Goal: Browse casually

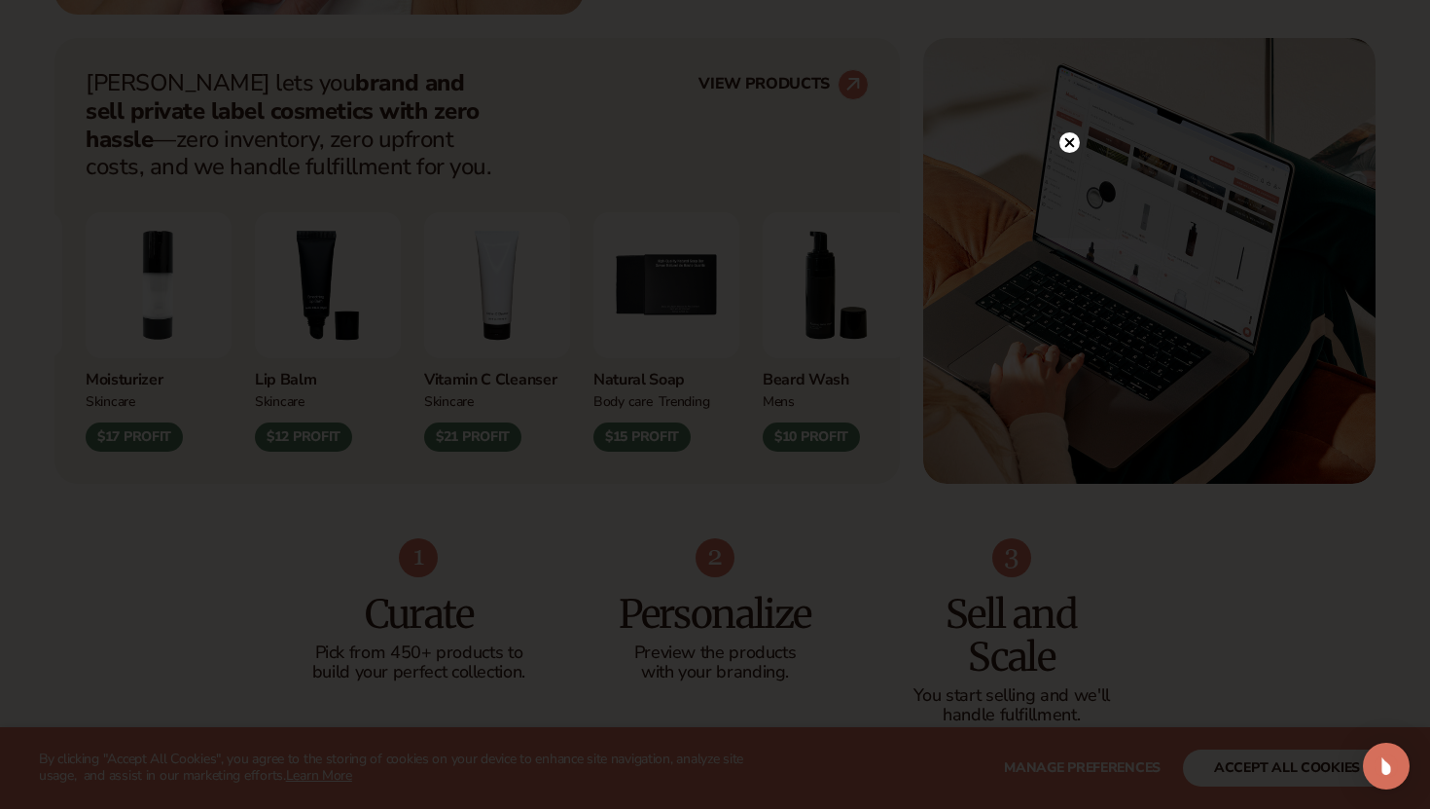
scroll to position [773, 0]
click at [1074, 178] on circle at bounding box center [1070, 182] width 20 height 20
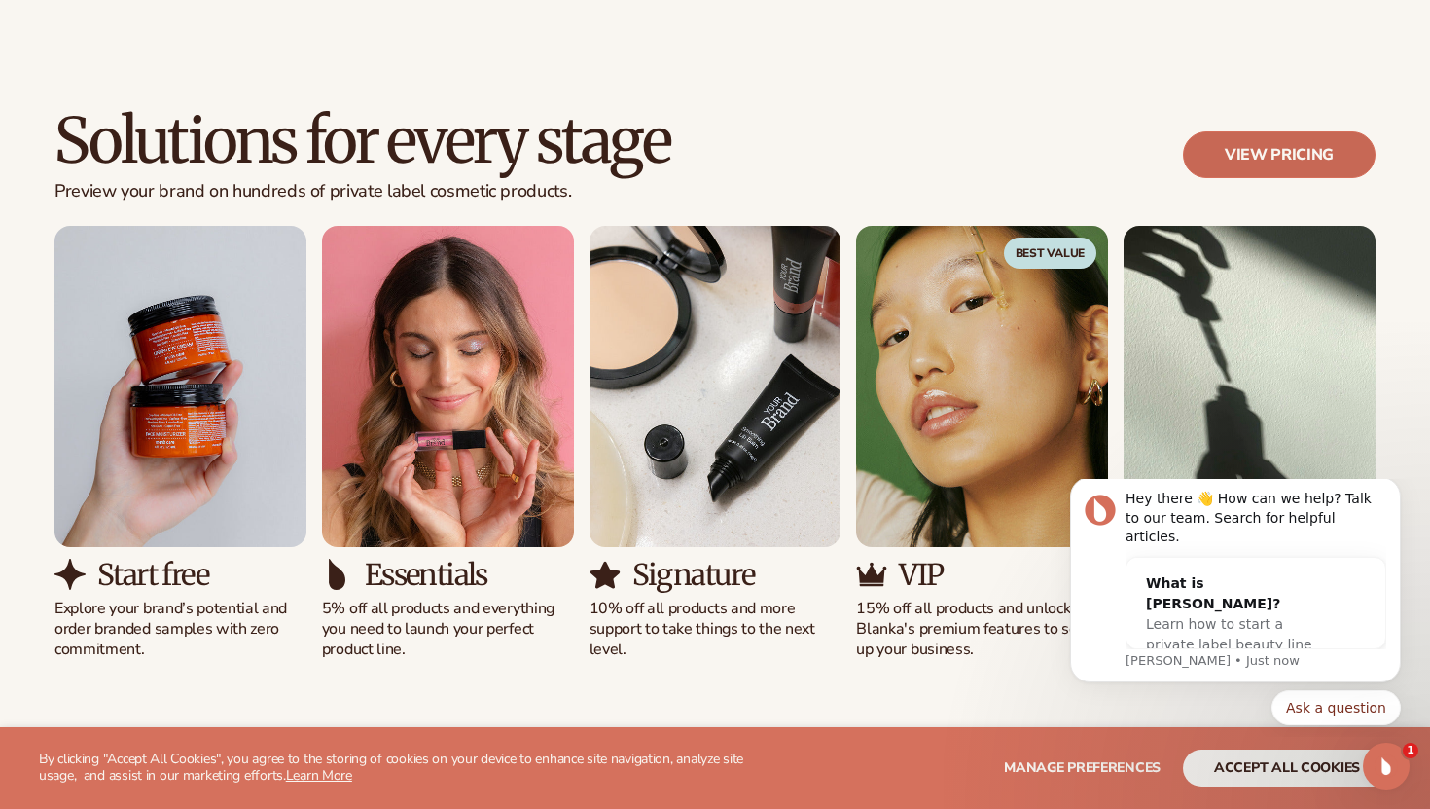
scroll to position [1842, 0]
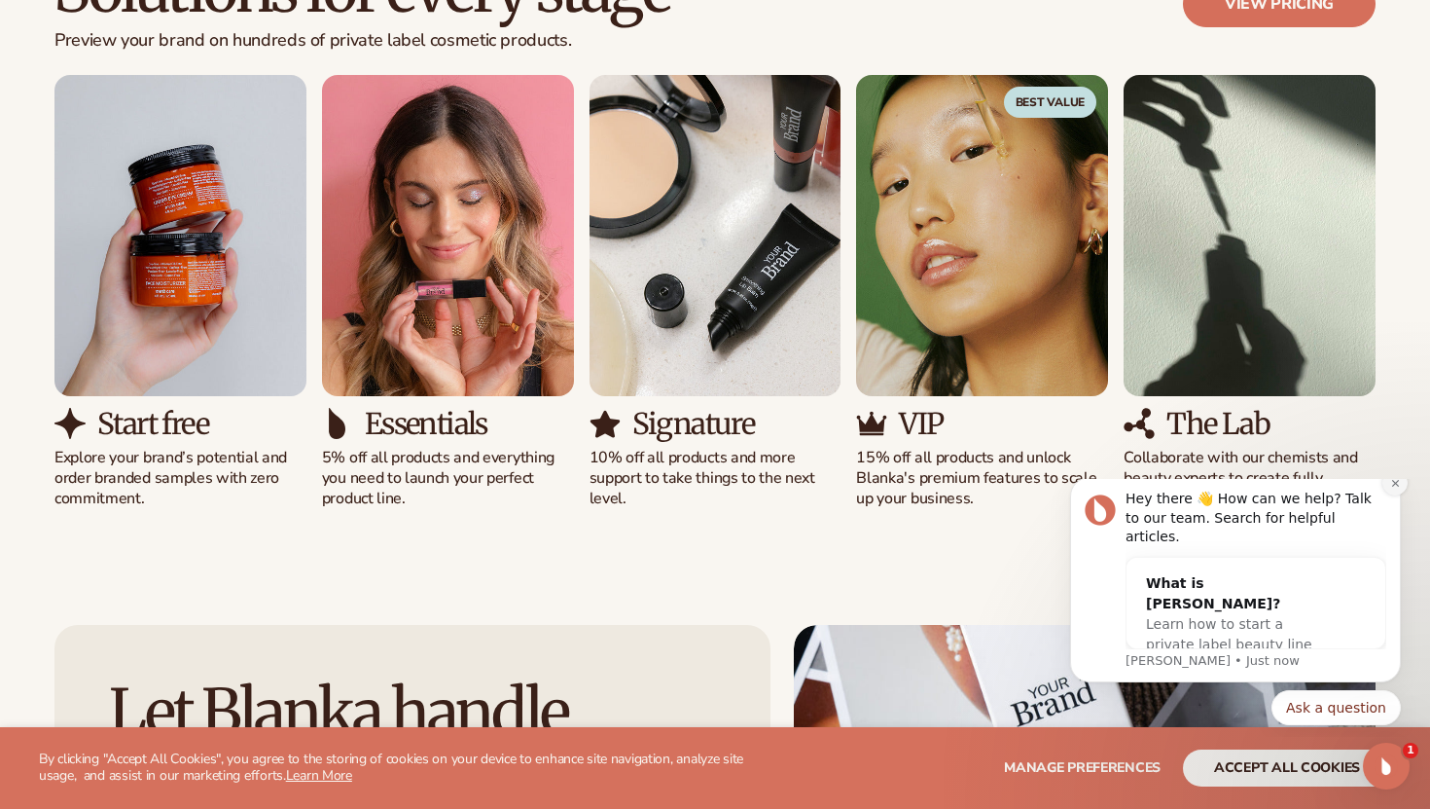
click at [1398, 488] on icon "Dismiss notification" at bounding box center [1395, 483] width 11 height 11
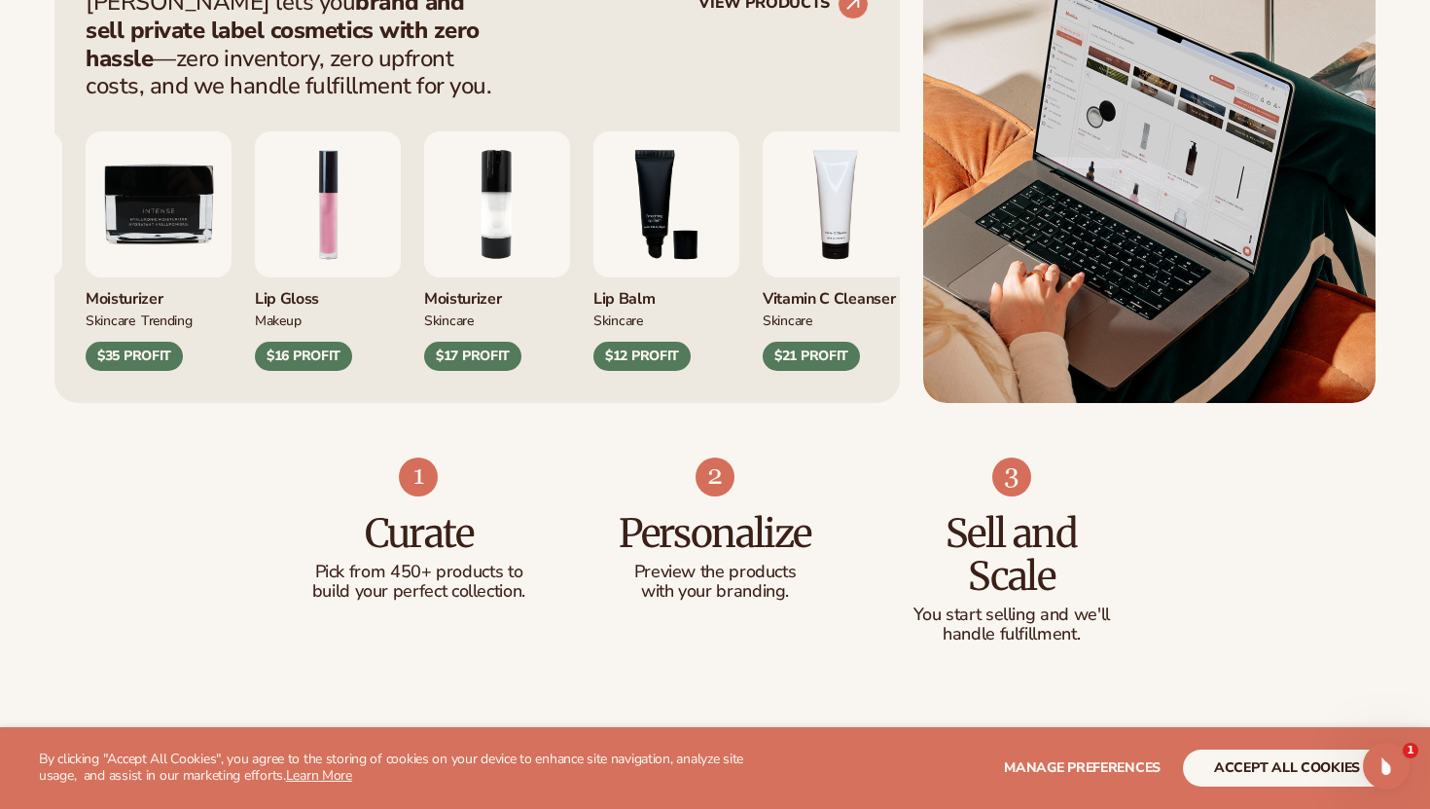
scroll to position [952, 0]
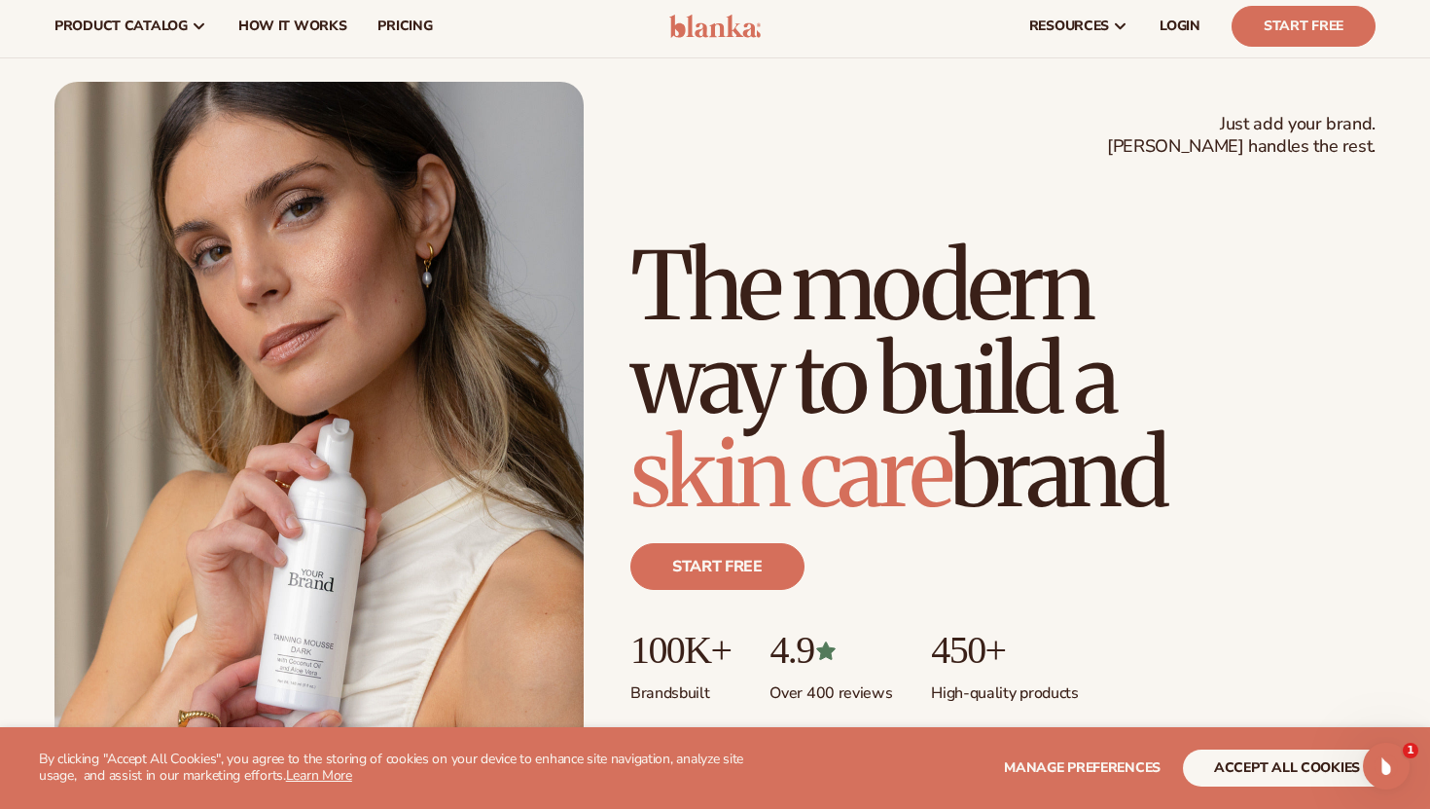
scroll to position [45, 0]
